Goal: Task Accomplishment & Management: Manage account settings

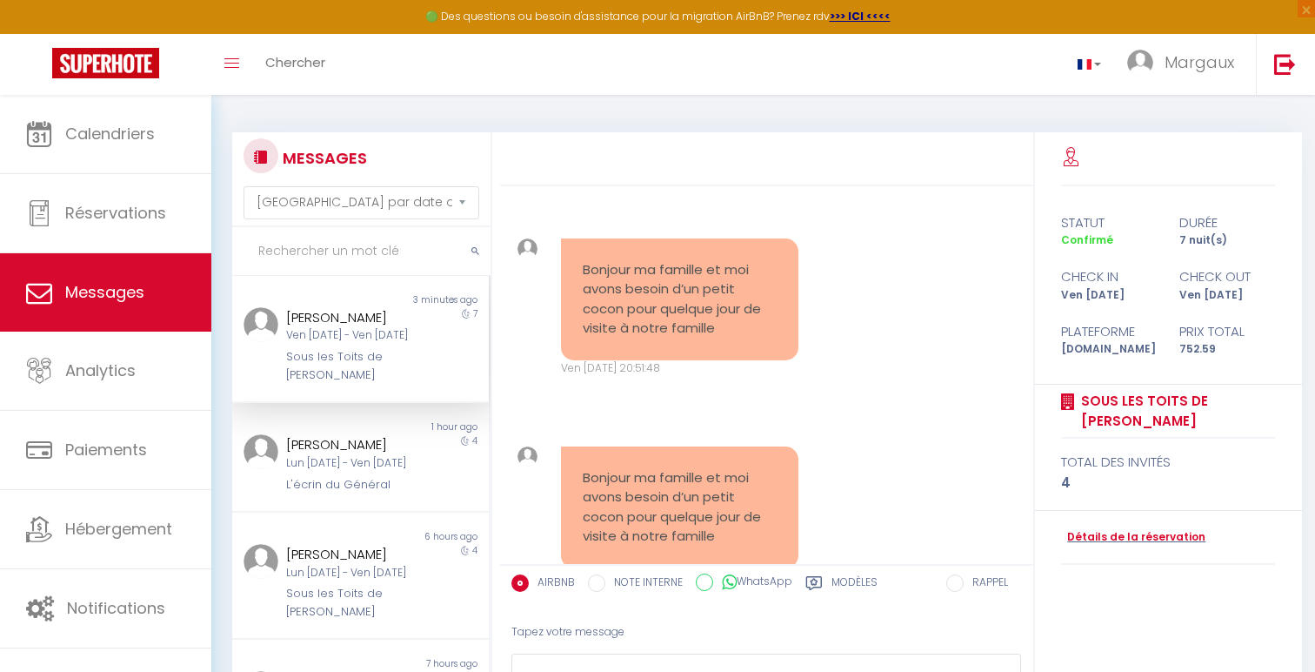
select select "message"
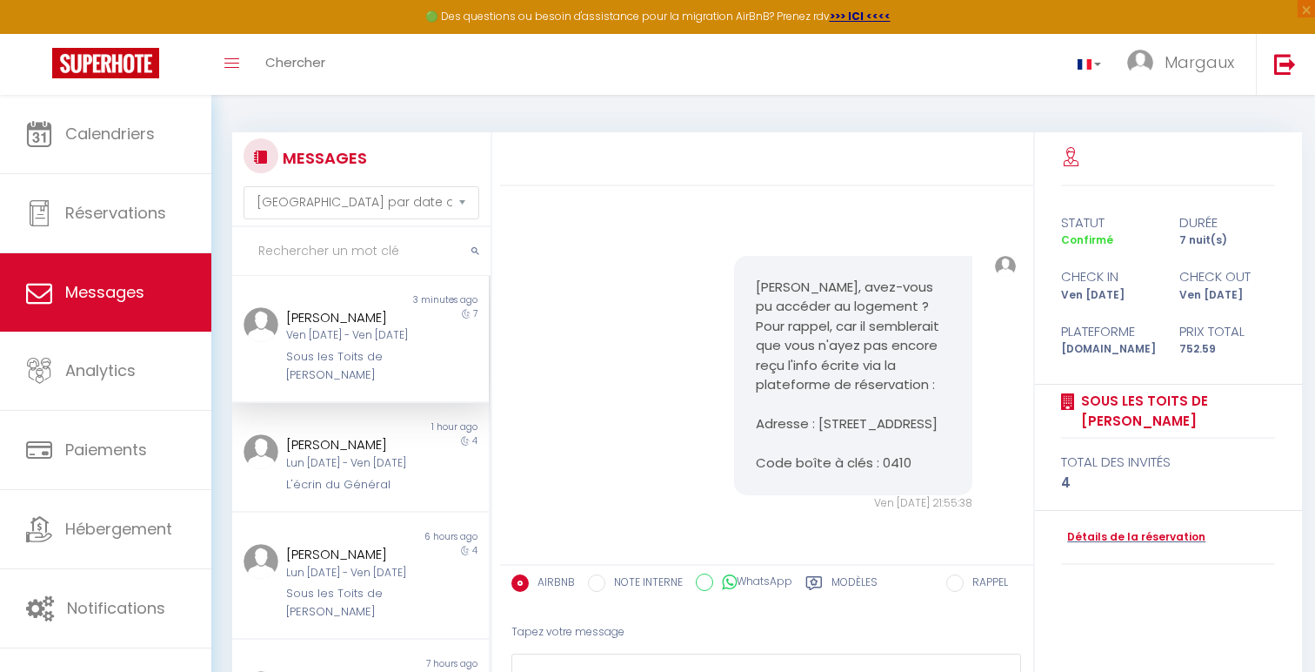
scroll to position [145, 0]
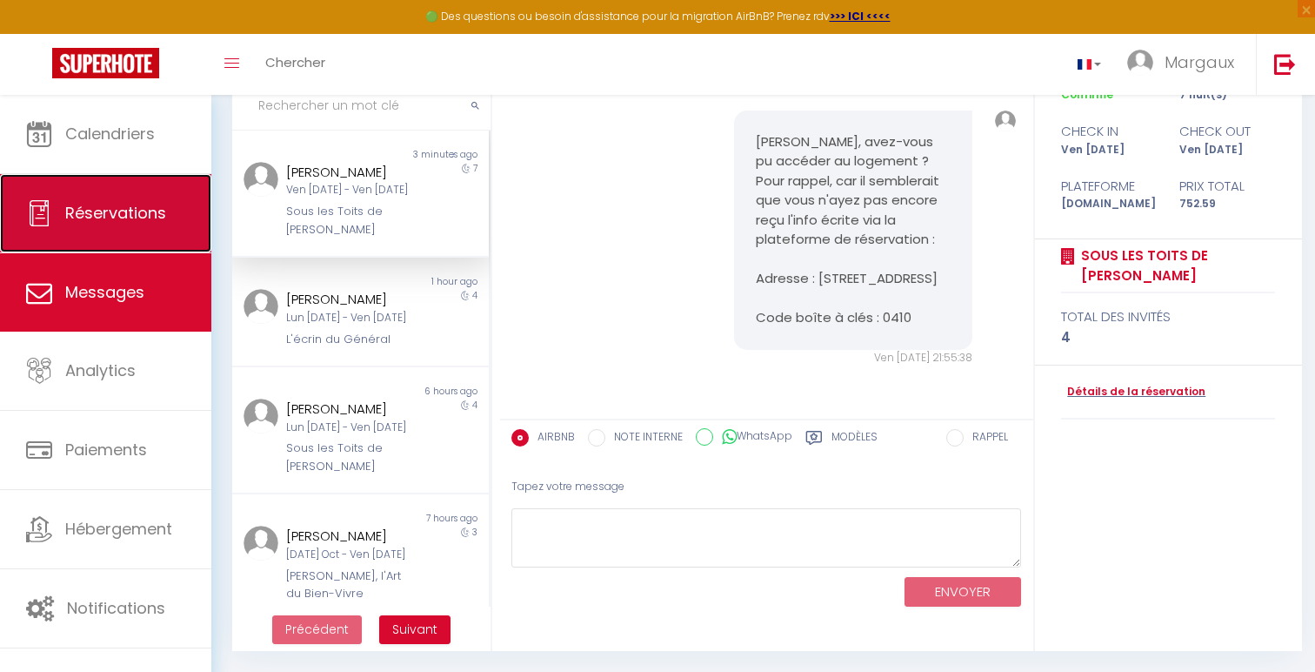
click at [164, 224] on span "Réservations" at bounding box center [115, 213] width 101 height 22
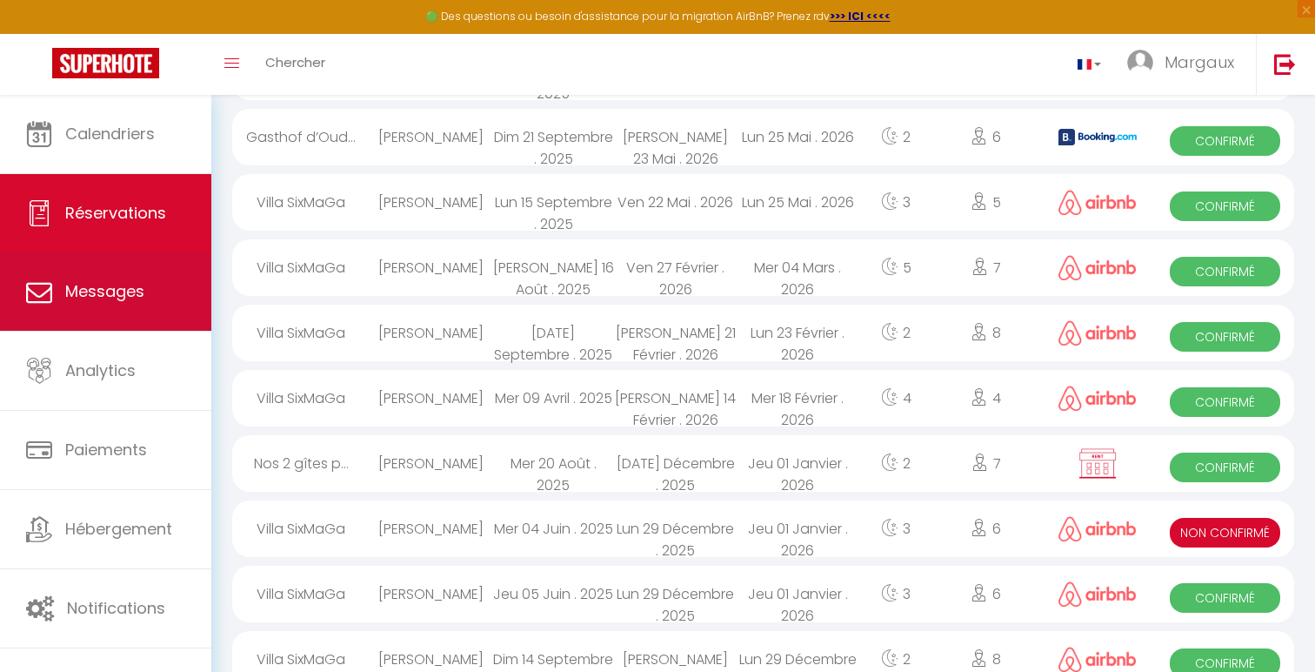
scroll to position [1188, 0]
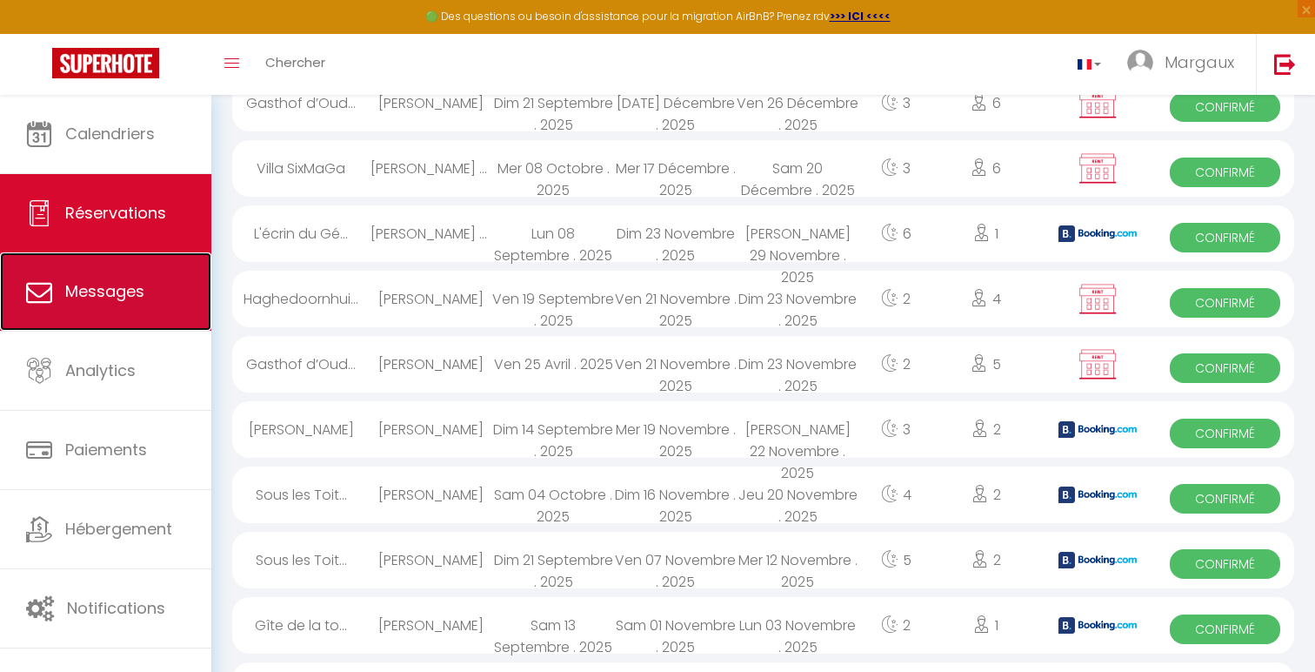
click at [123, 306] on link "Messages" at bounding box center [105, 291] width 211 height 78
select select "message"
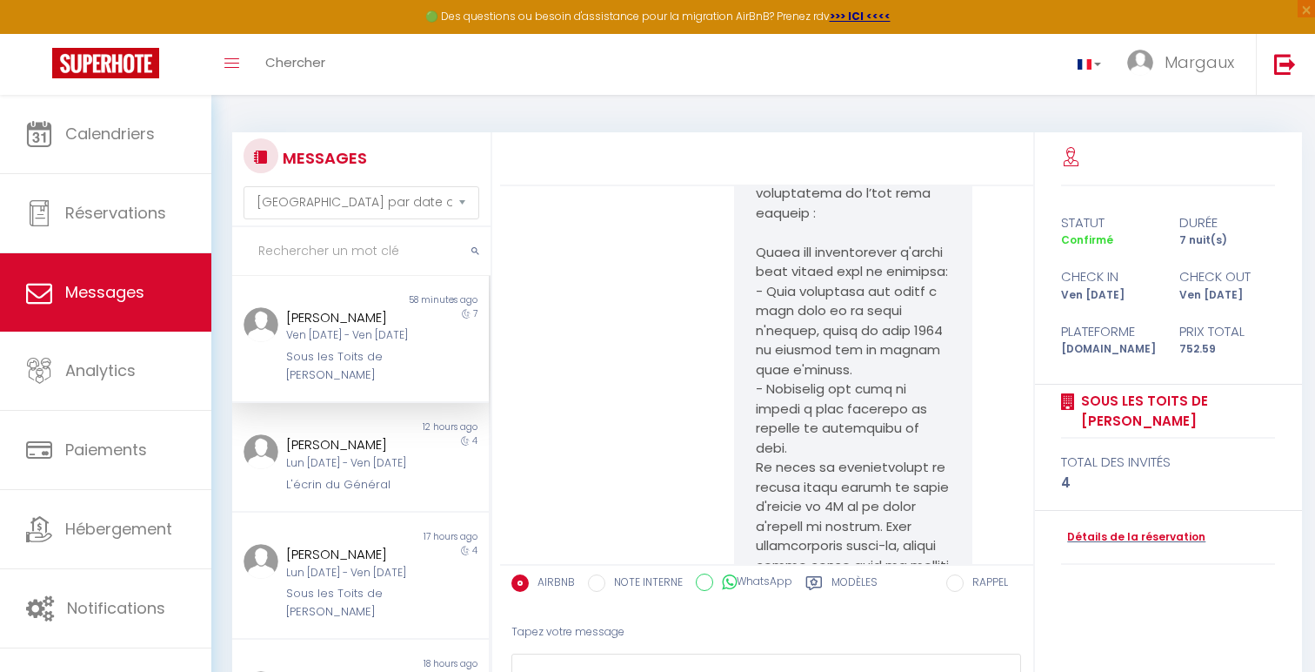
scroll to position [4621, 0]
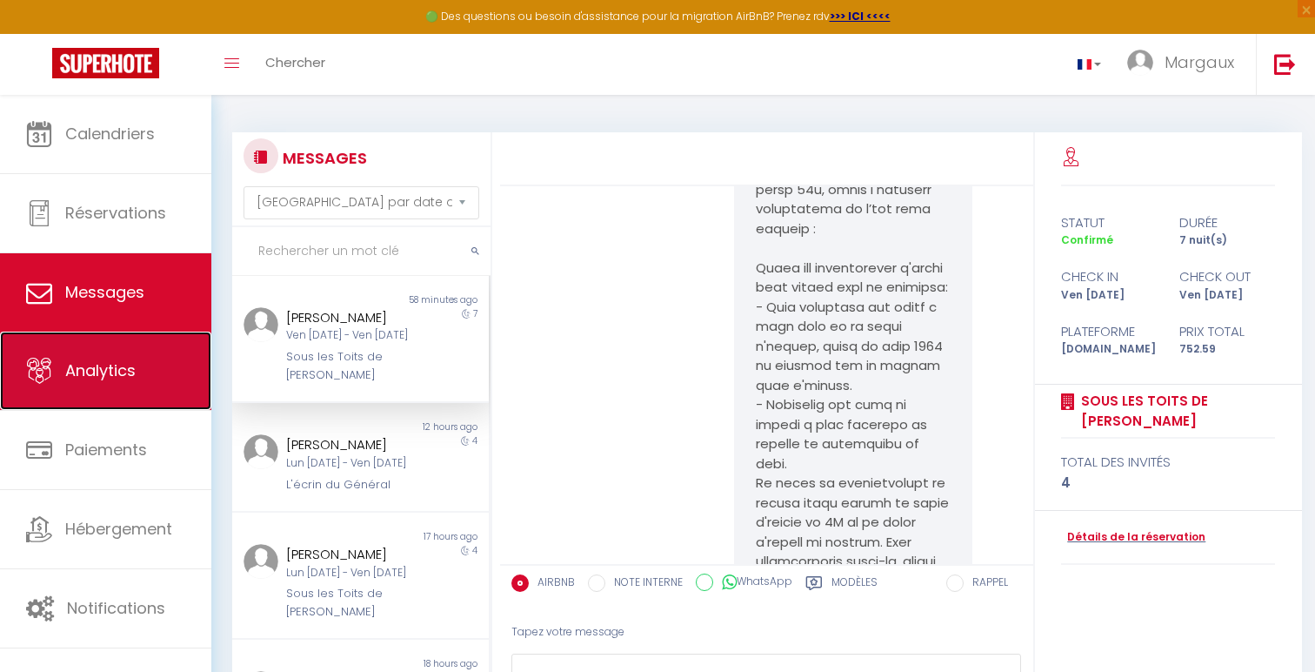
click at [134, 364] on span "Analytics" at bounding box center [100, 370] width 70 height 22
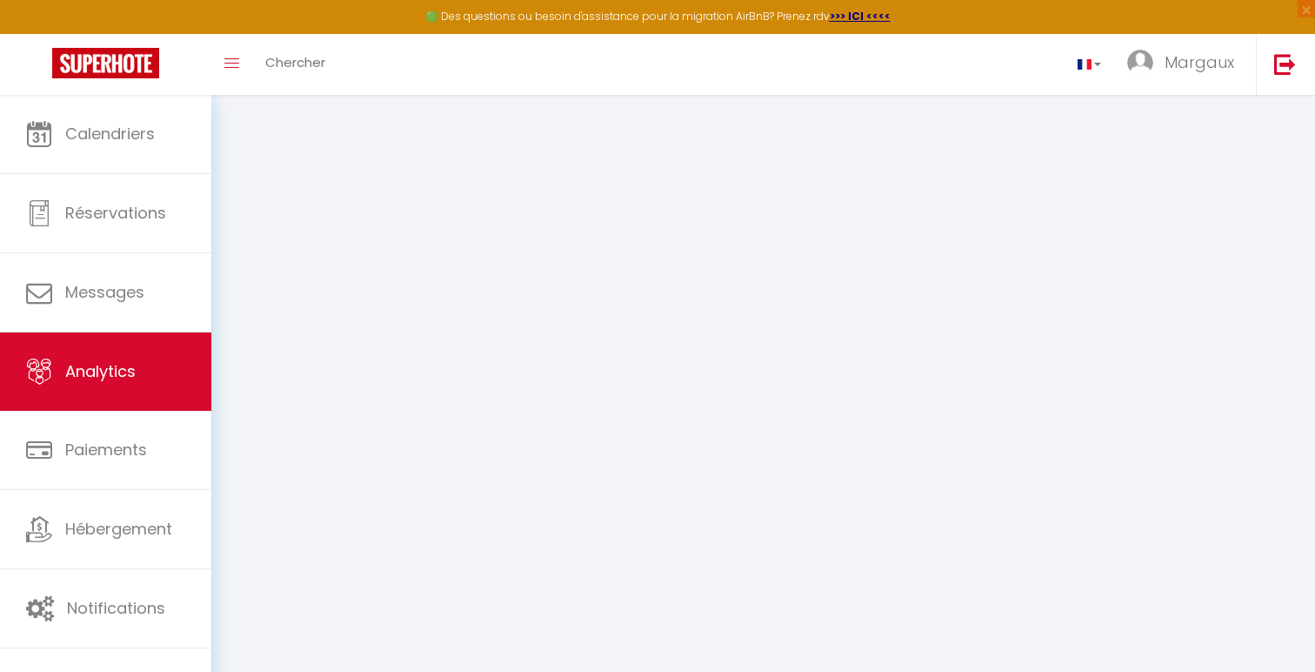
select select "2025"
select select "10"
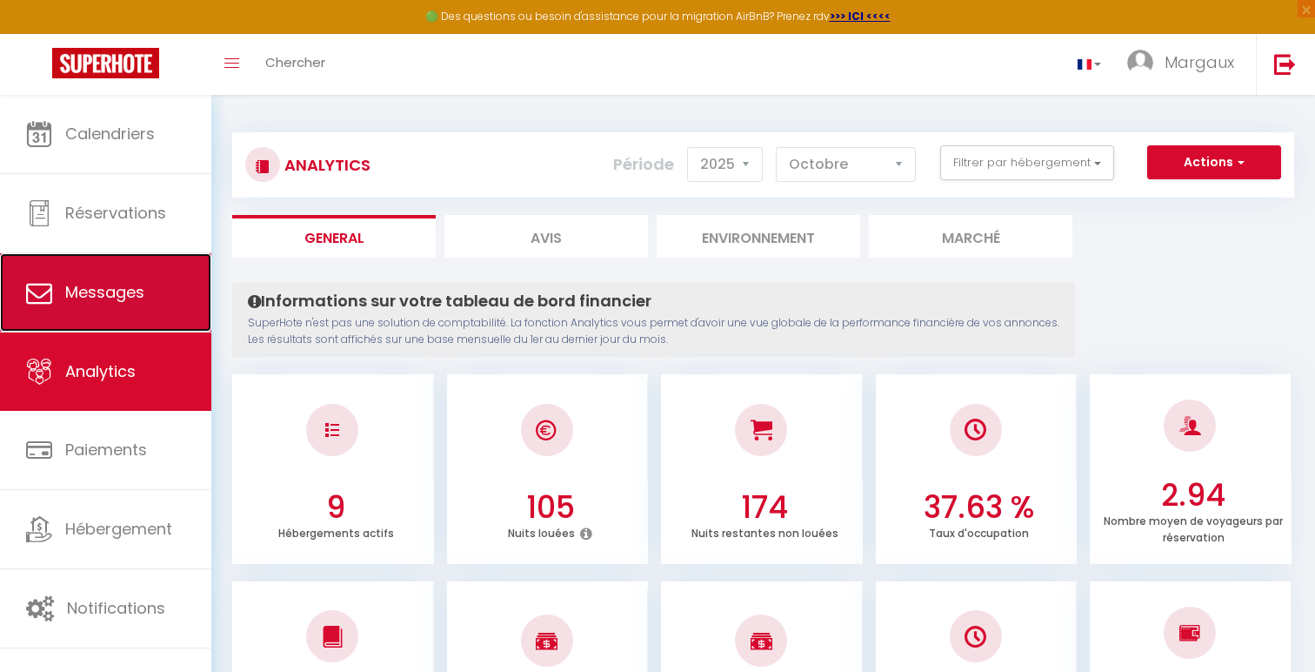
click at [137, 292] on span "Messages" at bounding box center [104, 292] width 79 height 22
select select "message"
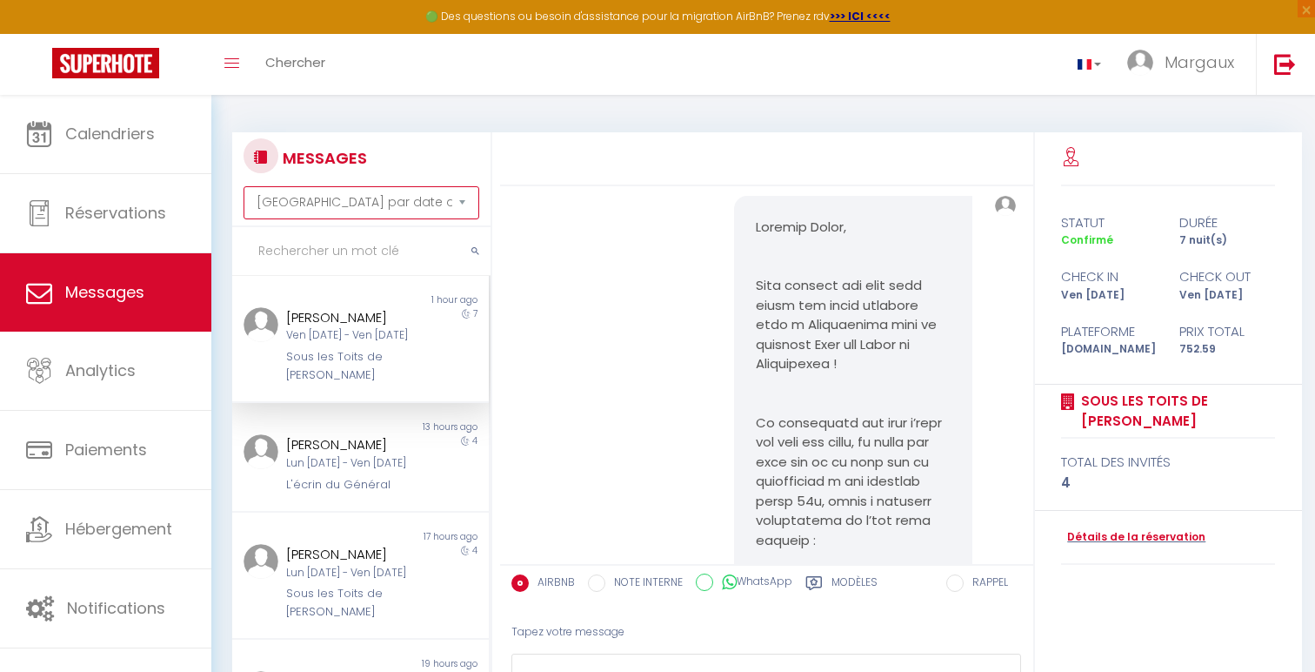
click at [380, 198] on select "[GEOGRAPHIC_DATA] par date de réservation Trier par date de message" at bounding box center [361, 202] width 235 height 33
